Goal: Information Seeking & Learning: Learn about a topic

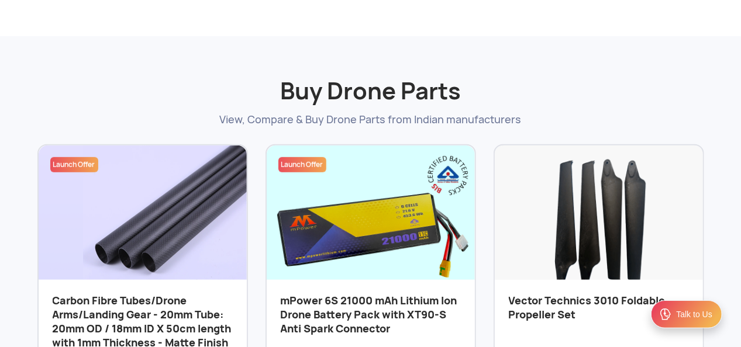
scroll to position [58, 0]
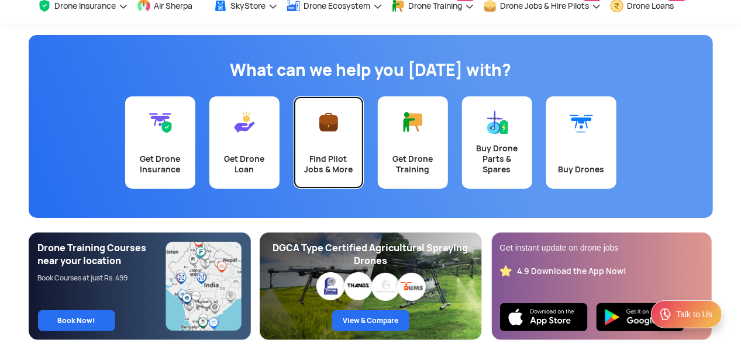
click at [332, 140] on link "Find Pilot Jobs & More" at bounding box center [328, 142] width 70 height 92
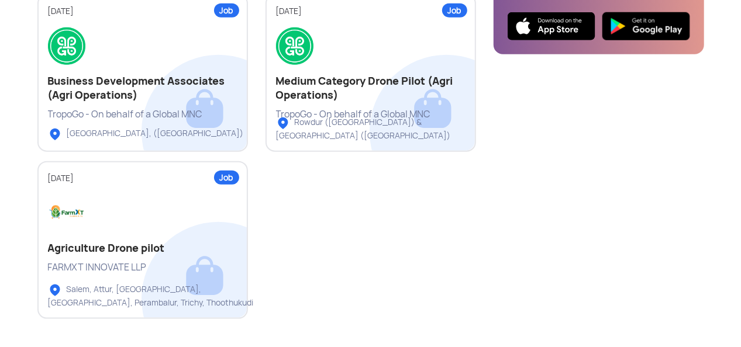
scroll to position [526, 0]
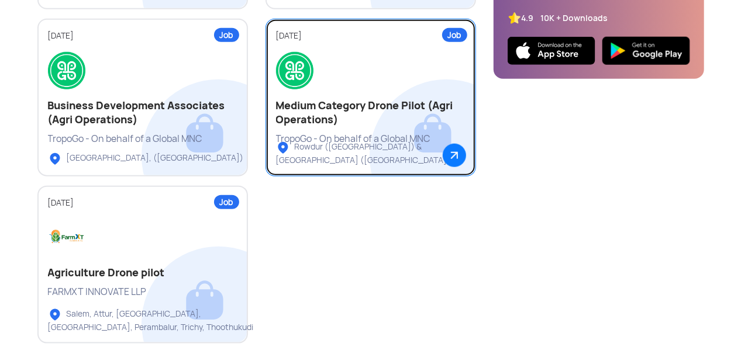
click at [450, 148] on img at bounding box center [454, 155] width 23 height 23
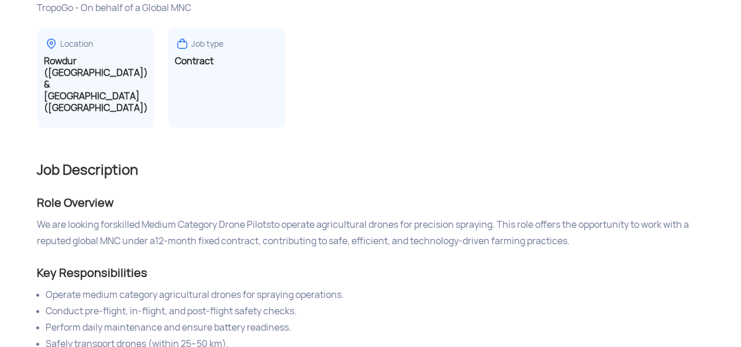
scroll to position [117, 0]
